Goal: Book appointment/travel/reservation

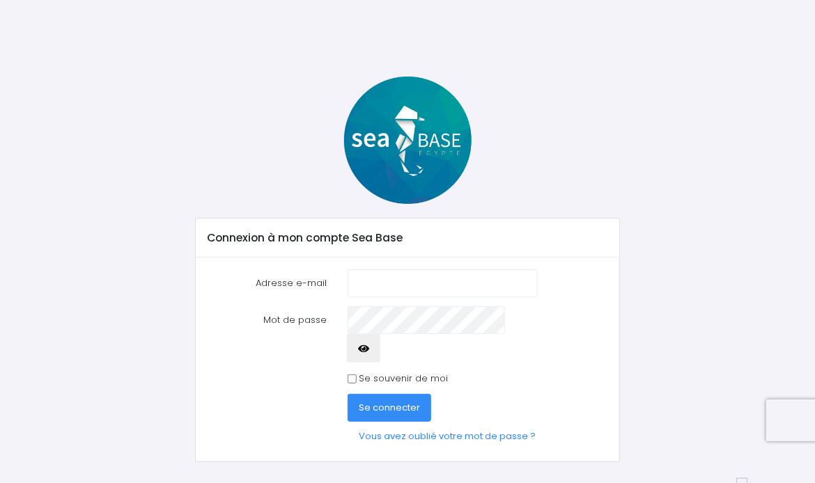
click at [404, 285] on input "Adresse e-mail" at bounding box center [442, 283] width 190 height 28
type input "[EMAIL_ADDRESS][DOMAIN_NAME]"
click at [427, 422] on link "Vous avez oublié votre mot de passe ?" at bounding box center [446, 436] width 199 height 28
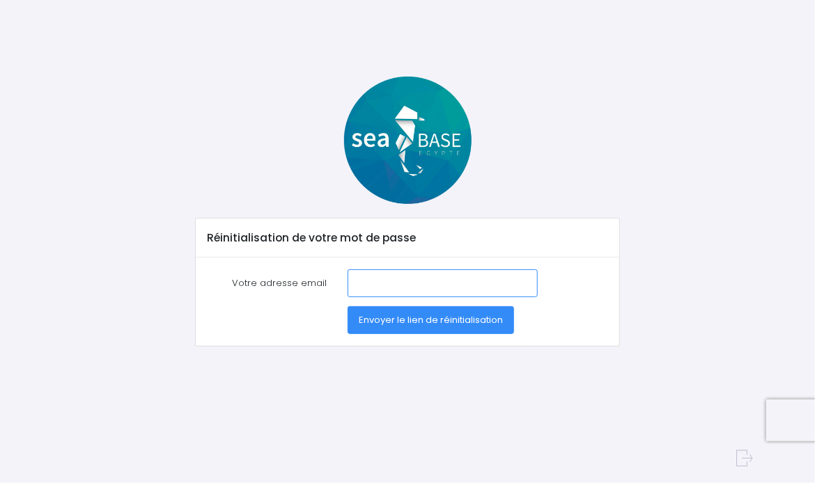
click at [398, 281] on input "Votre adresse email" at bounding box center [442, 283] width 190 height 28
type input "[EMAIL_ADDRESS][DOMAIN_NAME]"
click at [412, 317] on span "Envoyer le lien de réinitialisation" at bounding box center [431, 319] width 144 height 13
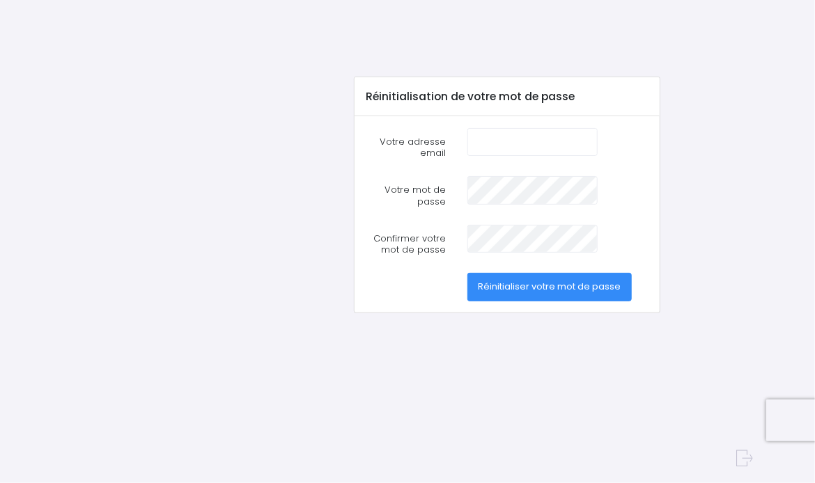
click at [489, 138] on input "Votre adresse email" at bounding box center [532, 142] width 130 height 28
type input "jg.cao@orange.fr"
click at [520, 281] on span "Réinitialiser votre mot de passe" at bounding box center [549, 286] width 143 height 13
click at [572, 285] on span "Réinitialiser votre mot de passe" at bounding box center [549, 286] width 143 height 13
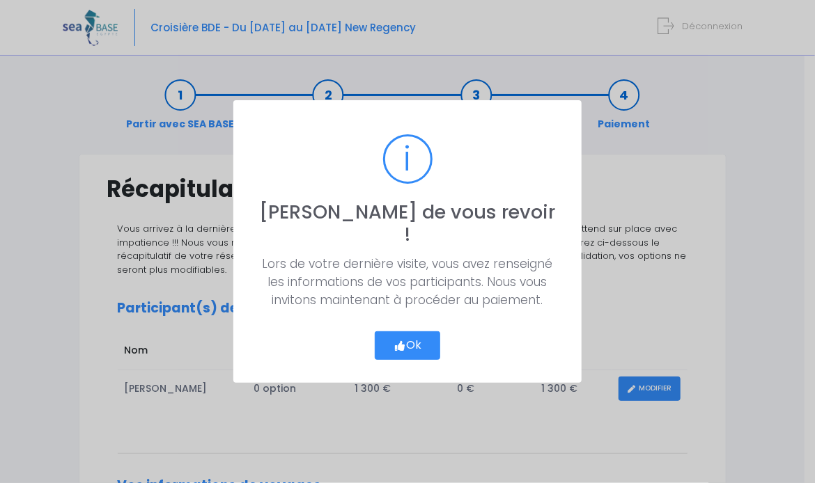
click at [422, 332] on button "Ok" at bounding box center [407, 345] width 65 height 29
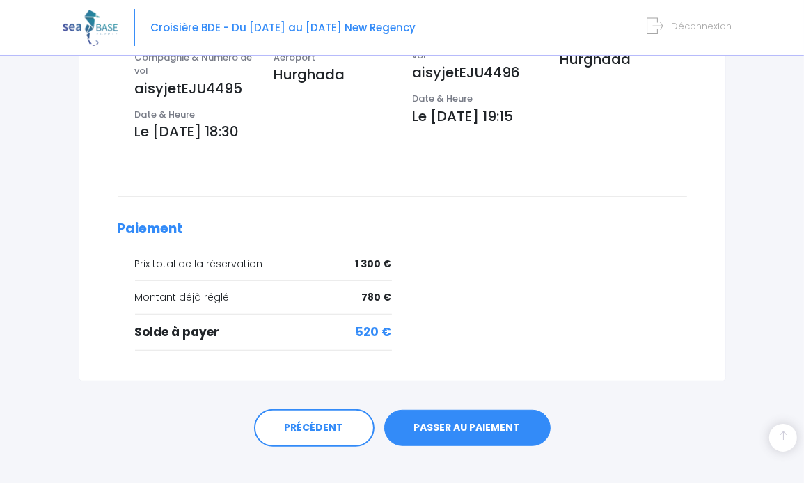
scroll to position [521, 0]
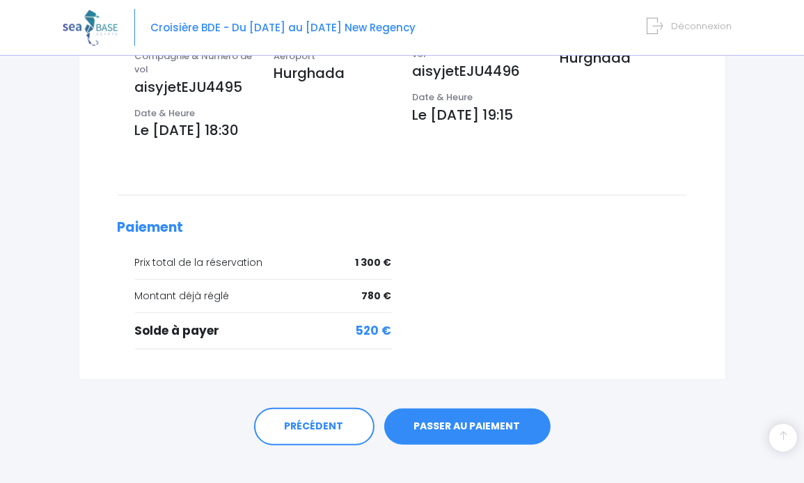
click at [473, 409] on link "PASSER AU PAIEMENT" at bounding box center [467, 427] width 166 height 36
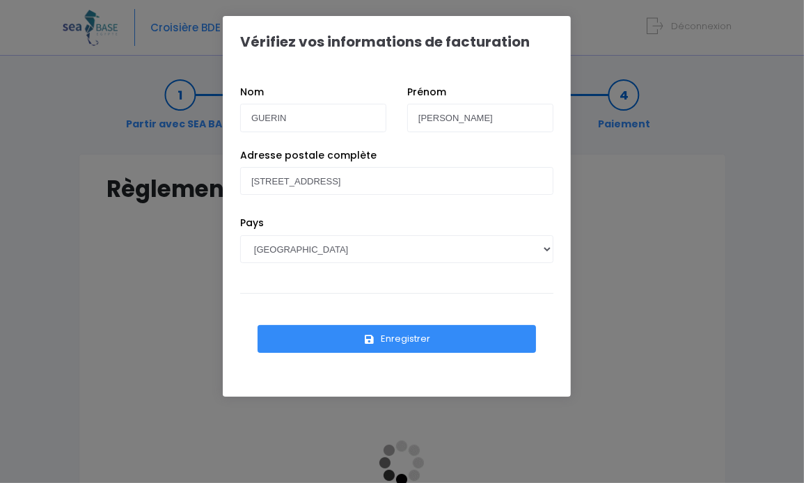
click at [462, 338] on button "Enregistrer" at bounding box center [397, 339] width 278 height 28
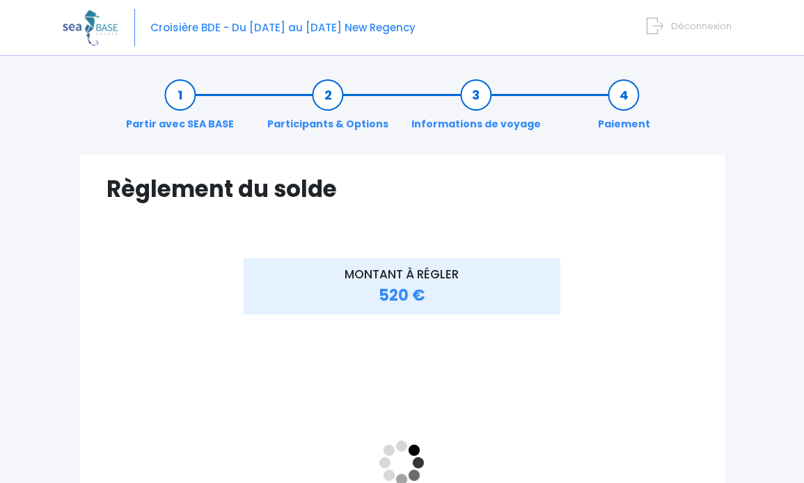
click at [327, 97] on link "Participants & Options" at bounding box center [327, 110] width 135 height 44
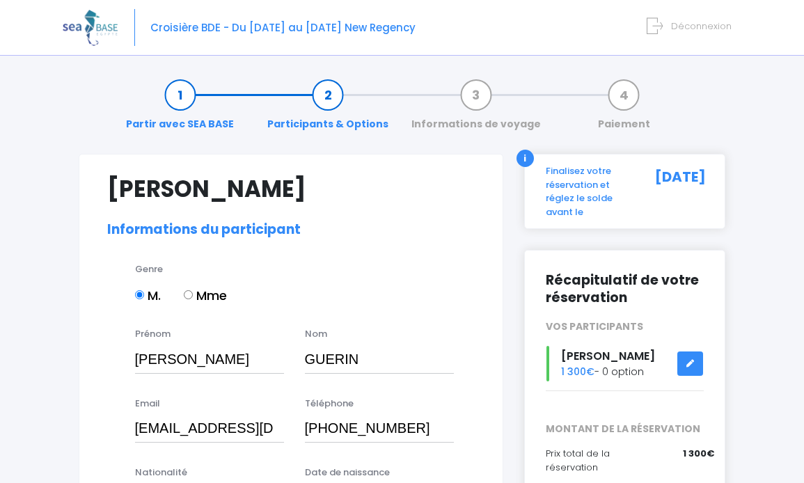
select select "N2"
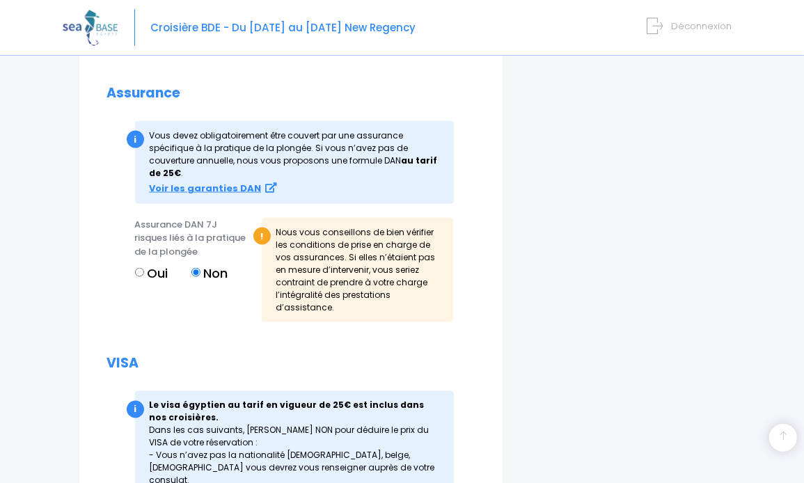
scroll to position [1601, 0]
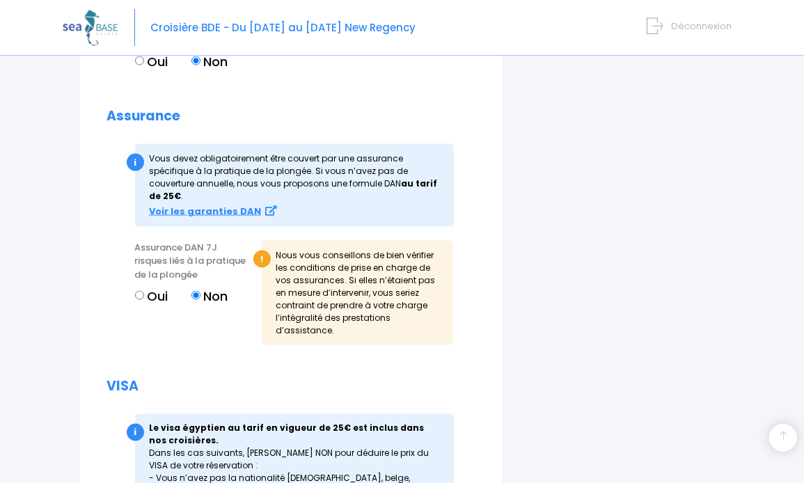
click at [139, 291] on input "Oui" at bounding box center [139, 295] width 9 height 9
radio input "true"
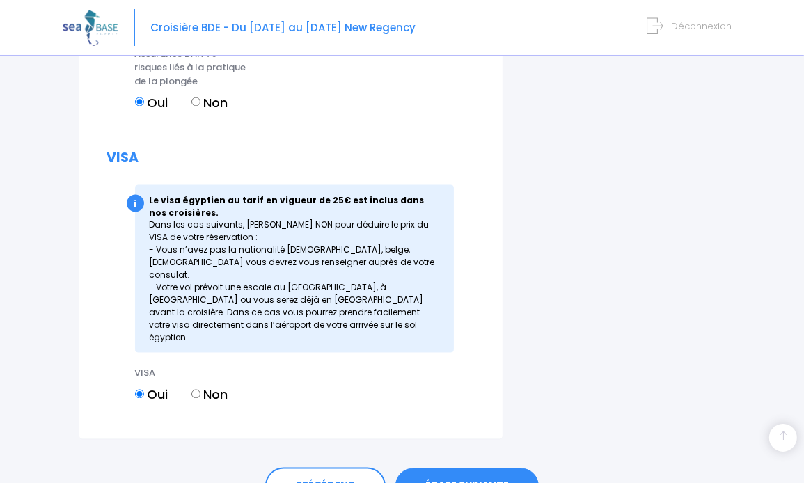
scroll to position [1845, 0]
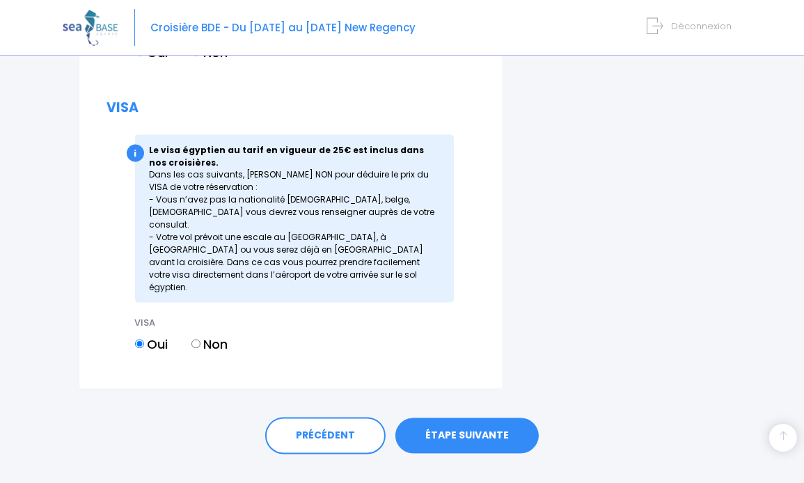
click at [453, 418] on link "ÉTAPE SUIVANTE" at bounding box center [466, 436] width 143 height 36
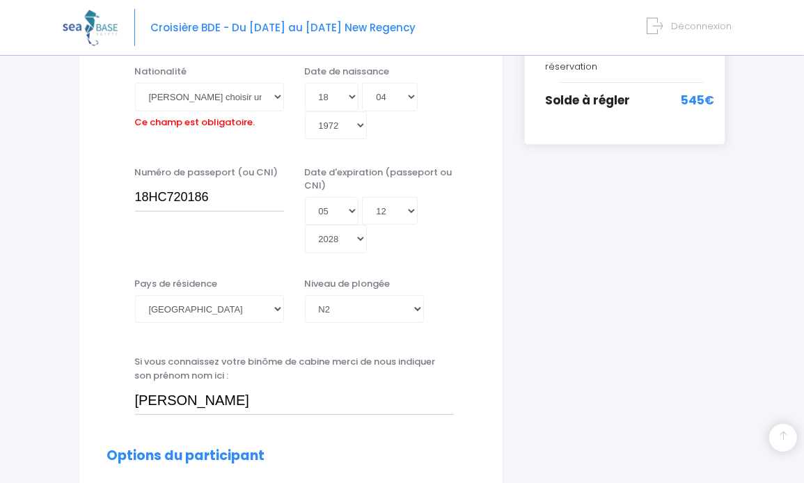
scroll to position [345, 0]
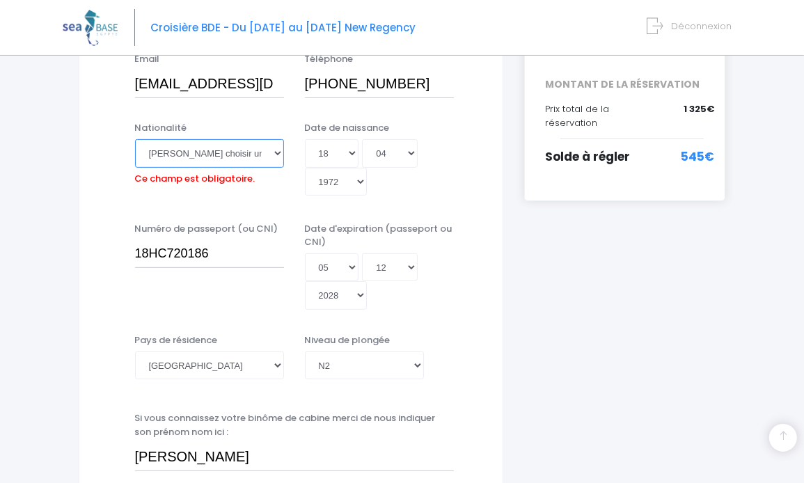
click at [281, 153] on select "Veuillez choisir une nationalité Afghane Albanaise Algerienne Allemande America…" at bounding box center [209, 153] width 149 height 28
select select "Française"
click at [135, 139] on select "Veuillez choisir une nationalité Afghane Albanaise Algerienne Allemande America…" at bounding box center [209, 153] width 149 height 28
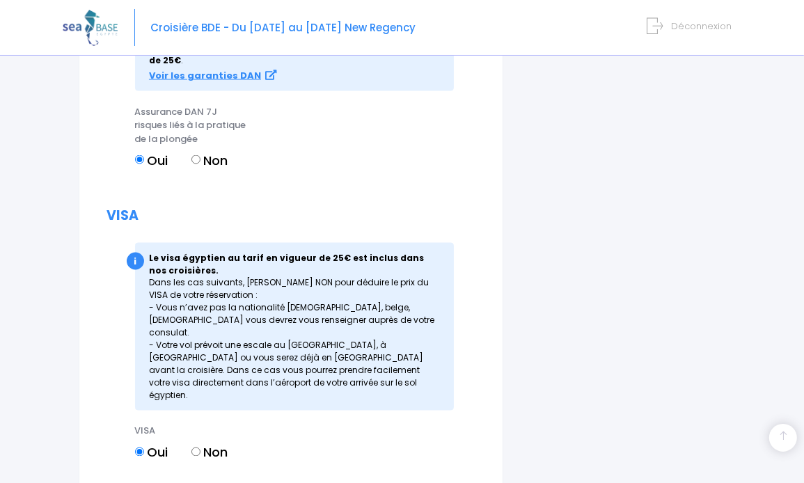
scroll to position [1845, 0]
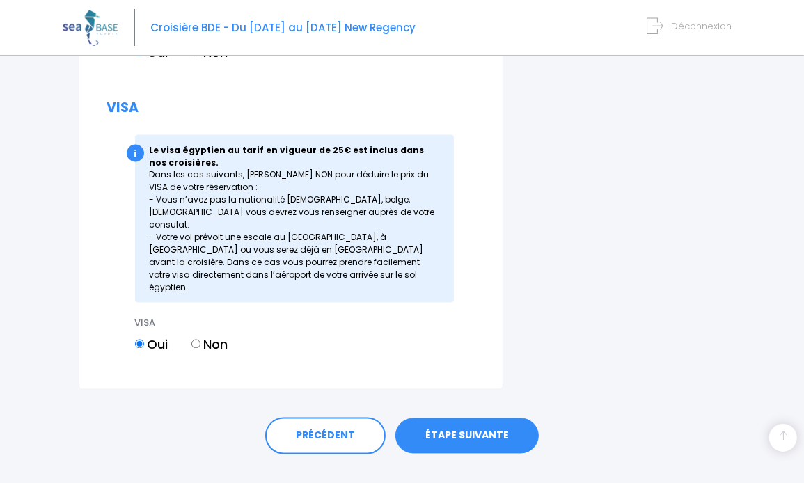
click at [473, 418] on link "ÉTAPE SUIVANTE" at bounding box center [466, 436] width 143 height 36
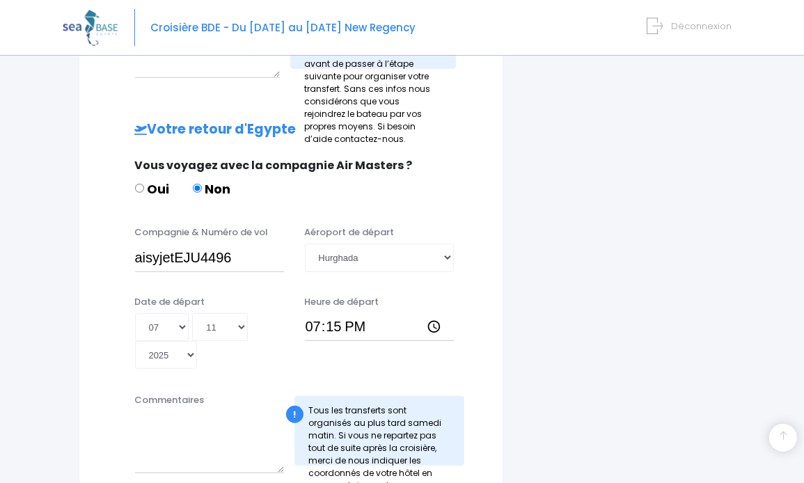
scroll to position [771, 0]
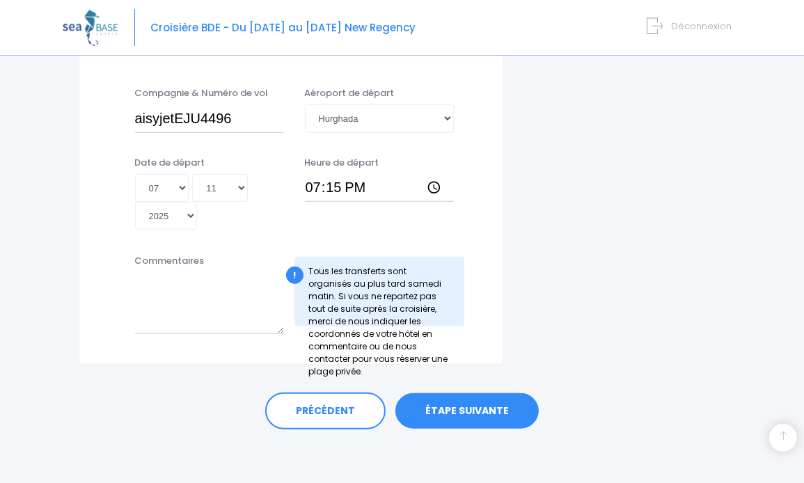
click at [442, 414] on link "ÉTAPE SUIVANTE" at bounding box center [466, 411] width 143 height 36
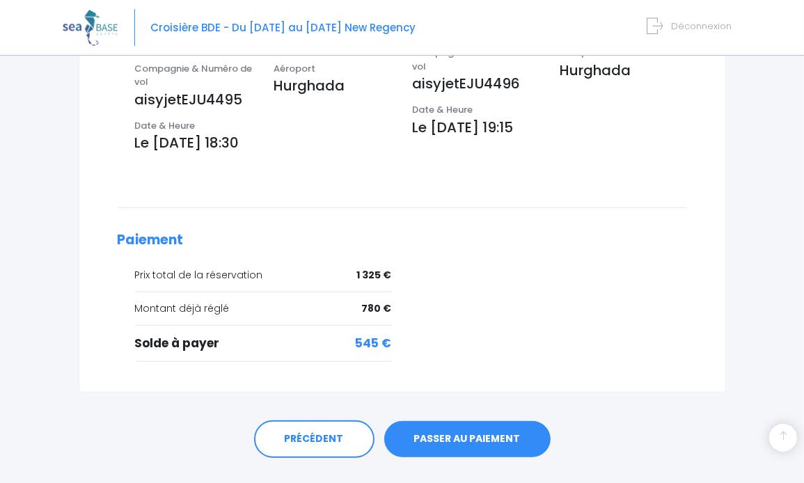
scroll to position [521, 0]
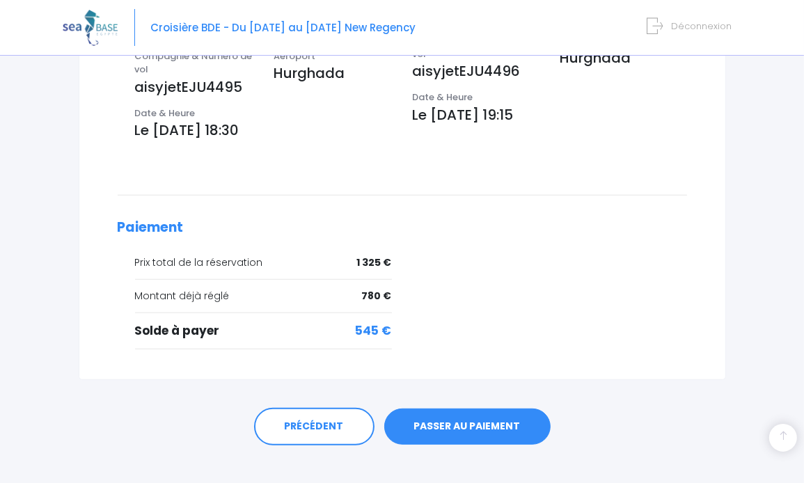
click at [433, 409] on link "PASSER AU PAIEMENT" at bounding box center [467, 427] width 166 height 36
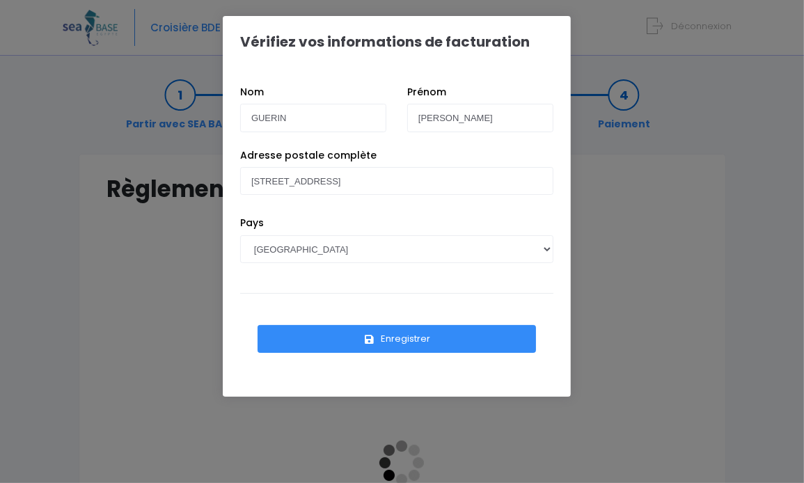
click at [411, 340] on button "Enregistrer" at bounding box center [397, 339] width 278 height 28
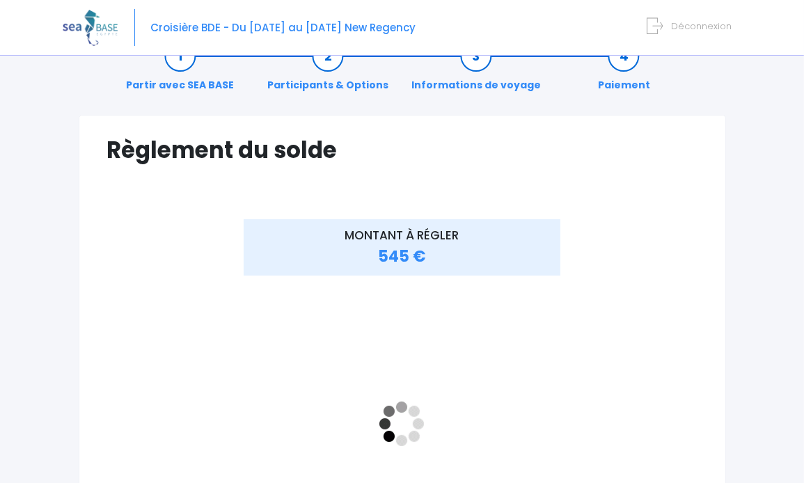
scroll to position [70, 0]
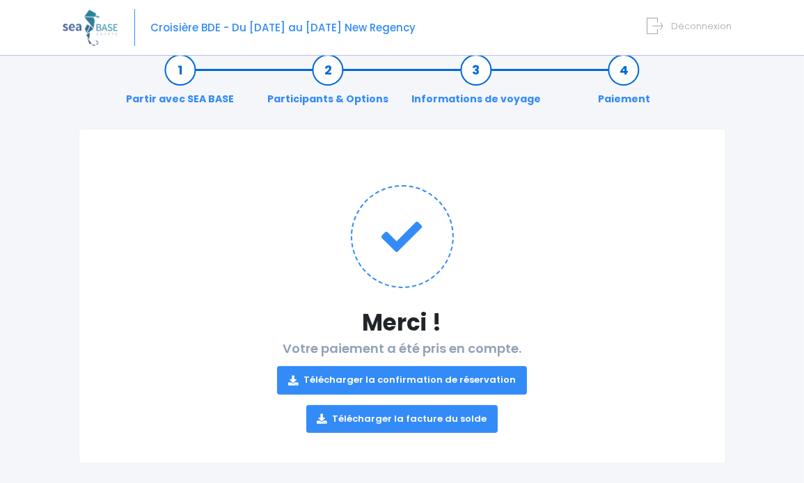
scroll to position [39, 0]
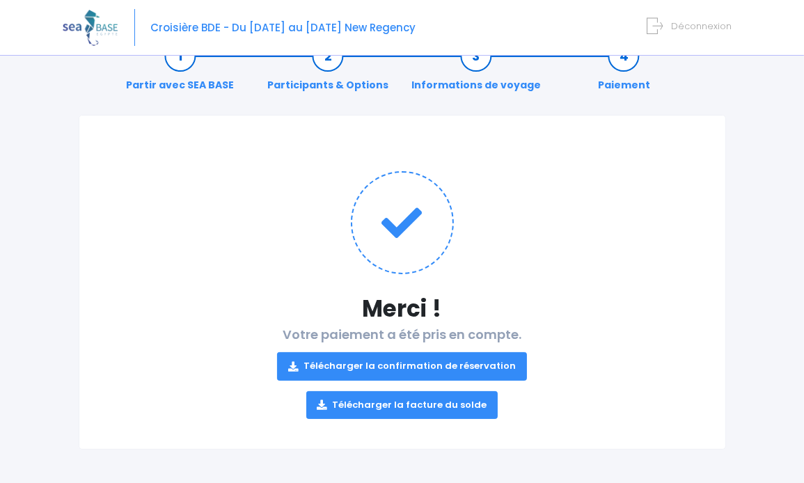
click at [415, 367] on link "Télécharger la confirmation de réservation" at bounding box center [402, 366] width 250 height 28
click at [448, 406] on link "Télécharger la facture du solde" at bounding box center [402, 405] width 192 height 28
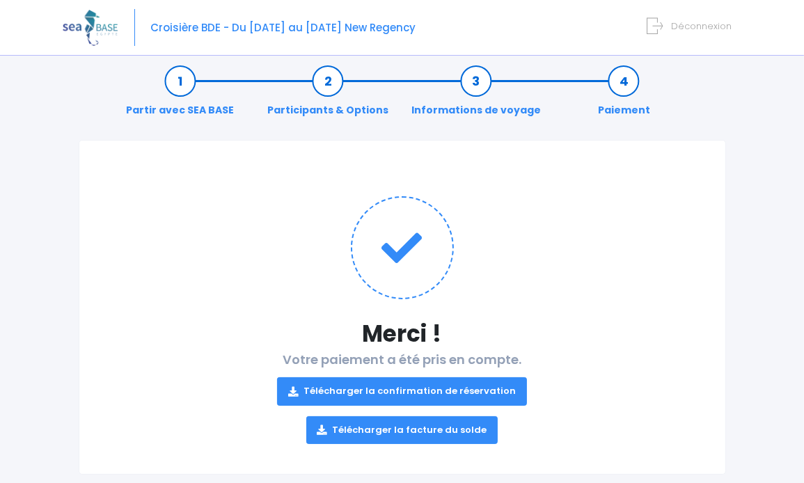
scroll to position [0, 0]
